Goal: Task Accomplishment & Management: Complete application form

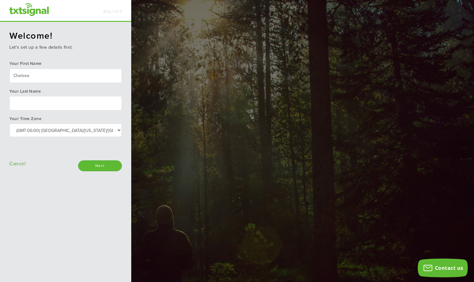
type input "Chelsea"
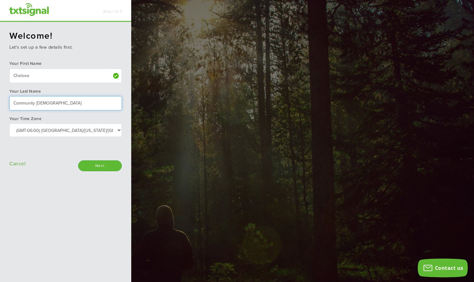
type input "Community [DEMOGRAPHIC_DATA]"
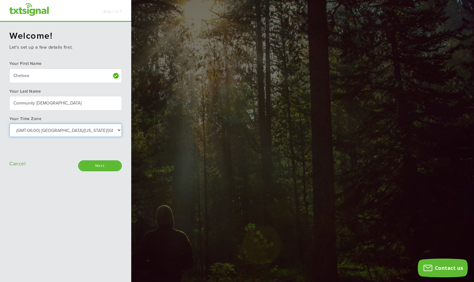
click at [119, 130] on select "Select: (GMT-10:00) [GEOGRAPHIC_DATA]/[GEOGRAPHIC_DATA] (GMT-10:00) [US_STATE] …" at bounding box center [65, 130] width 112 height 13
select select "Central Time ([GEOGRAPHIC_DATA] & [GEOGRAPHIC_DATA])"
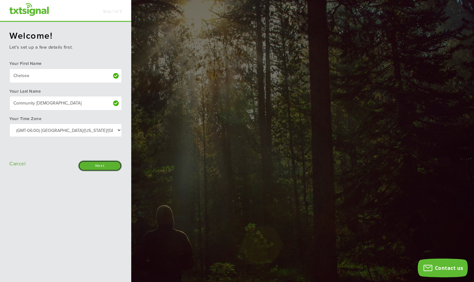
click at [107, 166] on input "Next" at bounding box center [100, 166] width 44 height 11
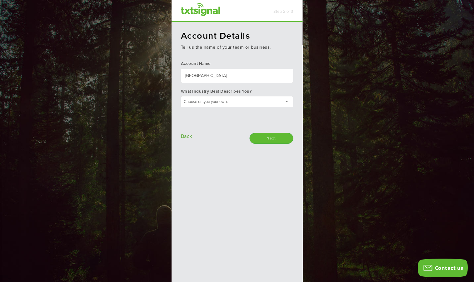
type input "Chelsea Community Church"
click at [281, 101] on div at bounding box center [237, 101] width 112 height 11
click at [269, 141] on input "Next" at bounding box center [272, 138] width 44 height 11
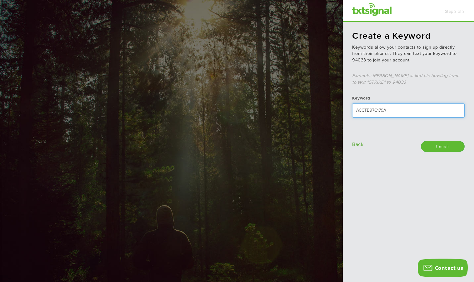
drag, startPoint x: 388, startPoint y: 110, endPoint x: 354, endPoint y: 111, distance: 33.1
click at [354, 111] on input "ACCTB97C179A" at bounding box center [408, 110] width 112 height 14
type input "C"
type input "c"
type input "a"
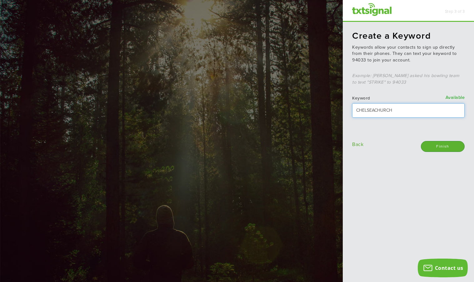
type input "chelseachurch"
click at [442, 145] on input "Finish" at bounding box center [443, 146] width 44 height 11
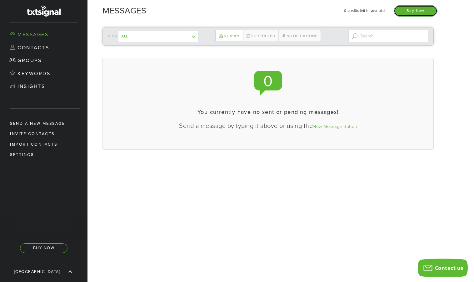
click at [415, 10] on link "Buy Now" at bounding box center [416, 10] width 44 height 11
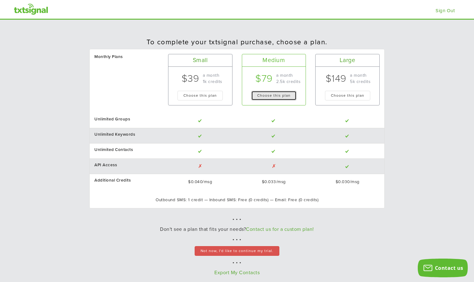
click at [270, 97] on button "Choose this plan" at bounding box center [273, 96] width 45 height 10
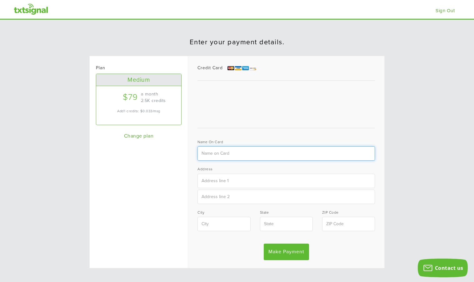
click at [225, 154] on input "text" at bounding box center [285, 153] width 177 height 14
type input "Brian Marbury"
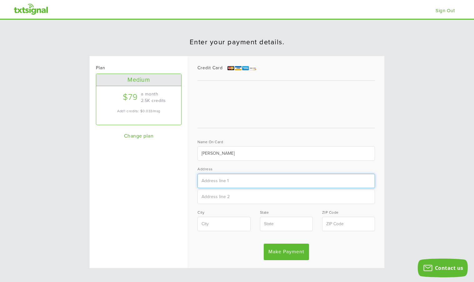
click at [215, 179] on input "text" at bounding box center [285, 181] width 177 height 14
type input "101 Chelsea Park Drive"
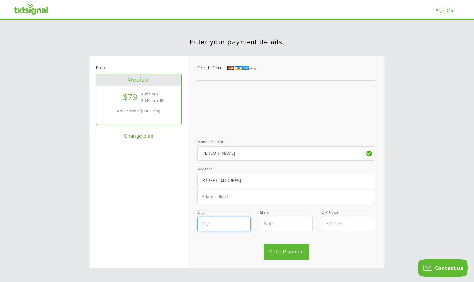
click at [211, 227] on input "text" at bounding box center [223, 224] width 53 height 14
type input "Chelsea"
type input "AL"
type input "35043"
click at [281, 252] on input "Make Payment" at bounding box center [286, 252] width 45 height 17
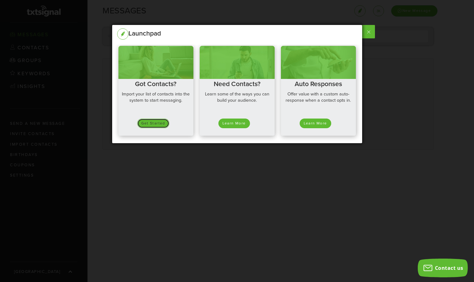
click at [152, 123] on button "Get Started" at bounding box center [153, 124] width 32 height 10
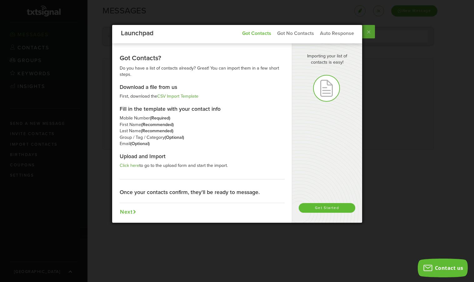
click at [367, 31] on label at bounding box center [368, 31] width 14 height 13
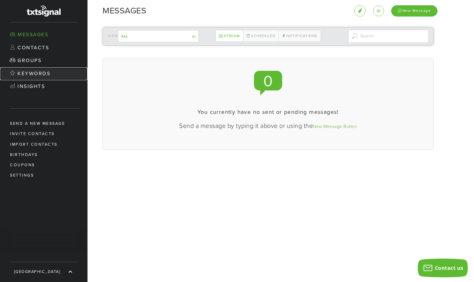
click at [27, 75] on link "Keywords" at bounding box center [43, 73] width 87 height 13
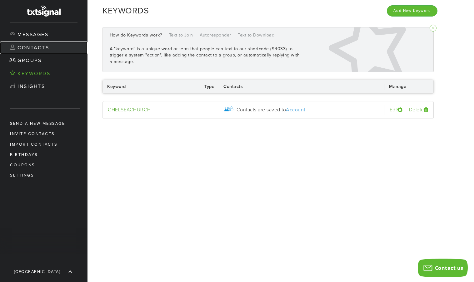
click at [29, 46] on link "Contacts" at bounding box center [43, 48] width 87 height 13
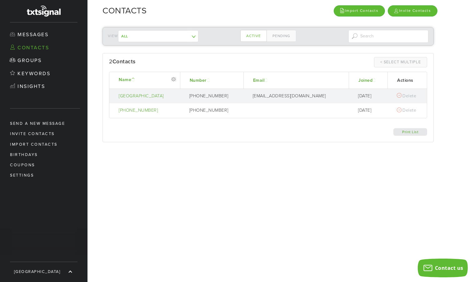
click at [176, 79] on span at bounding box center [173, 79] width 4 height 5
click at [194, 135] on div "Print List" at bounding box center [267, 126] width 327 height 17
drag, startPoint x: 215, startPoint y: 181, endPoint x: 211, endPoint y: 178, distance: 4.4
click at [215, 181] on div "View All My Group ------------- Contacts not in a group Active Pending 0 Clear …" at bounding box center [280, 152] width 386 height 260
click at [176, 78] on span at bounding box center [173, 79] width 4 height 5
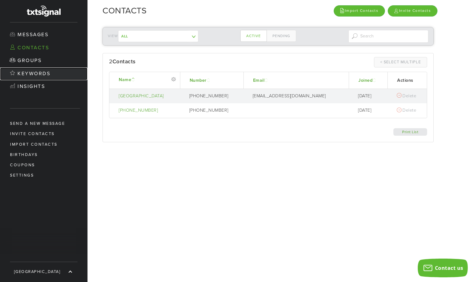
click at [40, 73] on link "Keywords" at bounding box center [43, 73] width 87 height 13
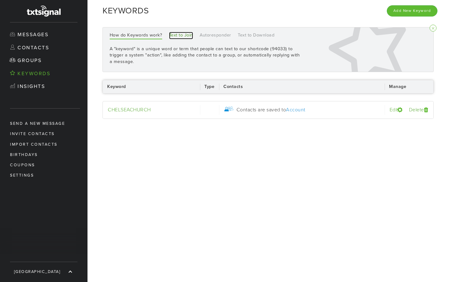
click at [181, 36] on link "Text to Join" at bounding box center [181, 35] width 24 height 7
click at [210, 34] on link "Autoresponder" at bounding box center [216, 35] width 32 height 7
click at [255, 36] on link "Text to Download" at bounding box center [256, 35] width 37 height 7
click at [133, 35] on link "How do Keywords work?" at bounding box center [136, 35] width 53 height 7
click at [34, 60] on link "Groups" at bounding box center [43, 60] width 87 height 13
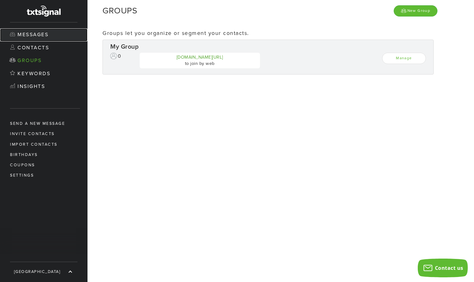
click at [38, 36] on link "Messages" at bounding box center [43, 34] width 87 height 13
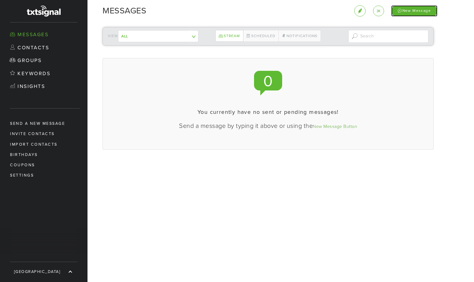
click at [416, 10] on div "New Message" at bounding box center [414, 10] width 46 height 11
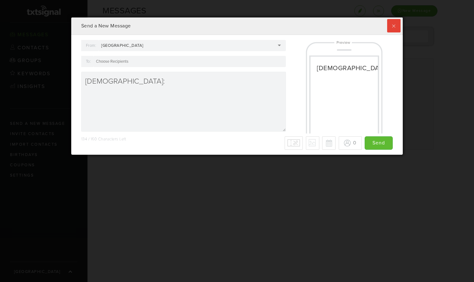
scroll to position [137, 332]
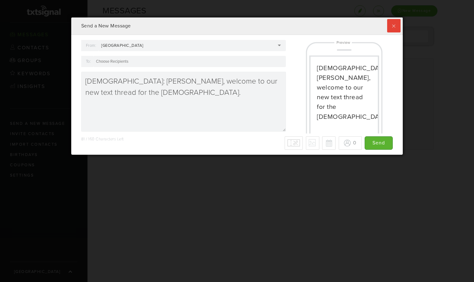
type textarea "[DEMOGRAPHIC_DATA]: [PERSON_NAME], welcome to our new text thread for the [DEMO…"
click at [373, 139] on input "Send" at bounding box center [378, 142] width 28 height 13
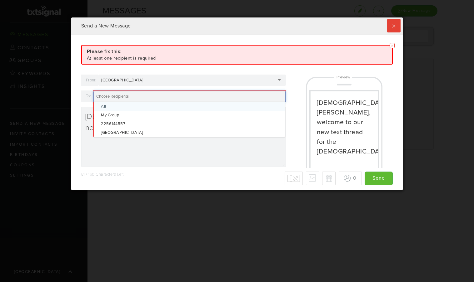
click at [112, 97] on input "To:" at bounding box center [113, 97] width 34 height 6
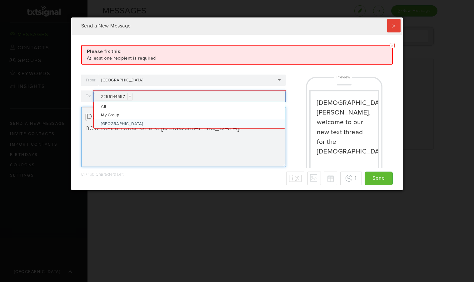
click at [162, 137] on textarea "[DEMOGRAPHIC_DATA]: [PERSON_NAME], welcome to our new text thread for the [DEMO…" at bounding box center [183, 137] width 205 height 60
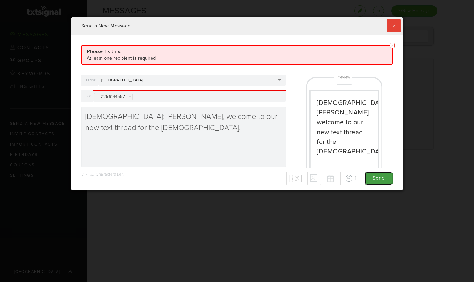
click at [385, 180] on input "Send" at bounding box center [378, 178] width 28 height 13
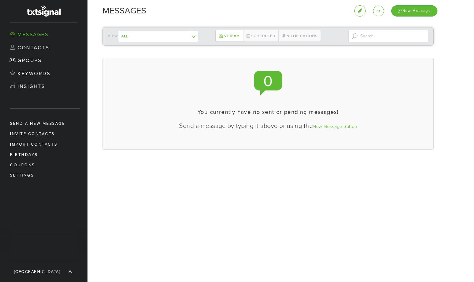
scroll to position [312170, 311976]
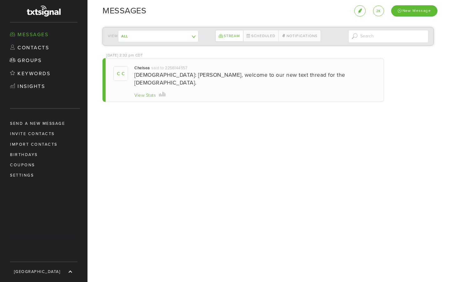
scroll to position [137, 332]
click at [68, 274] on link "[GEOGRAPHIC_DATA]" at bounding box center [43, 272] width 87 height 20
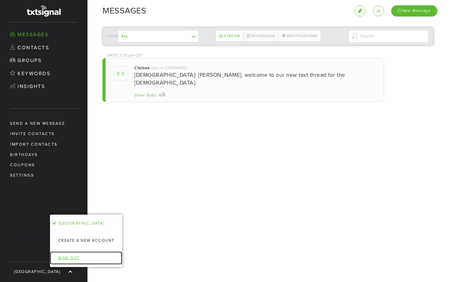
click at [72, 257] on link "Sign Out" at bounding box center [86, 258] width 72 height 13
